Goal: Navigation & Orientation: Find specific page/section

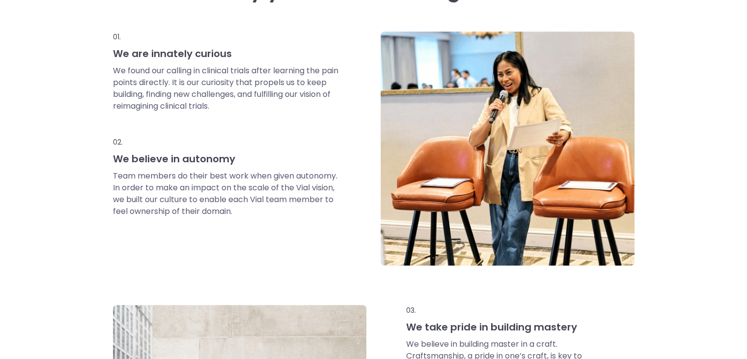
scroll to position [436, 0]
